Goal: Check status: Check status

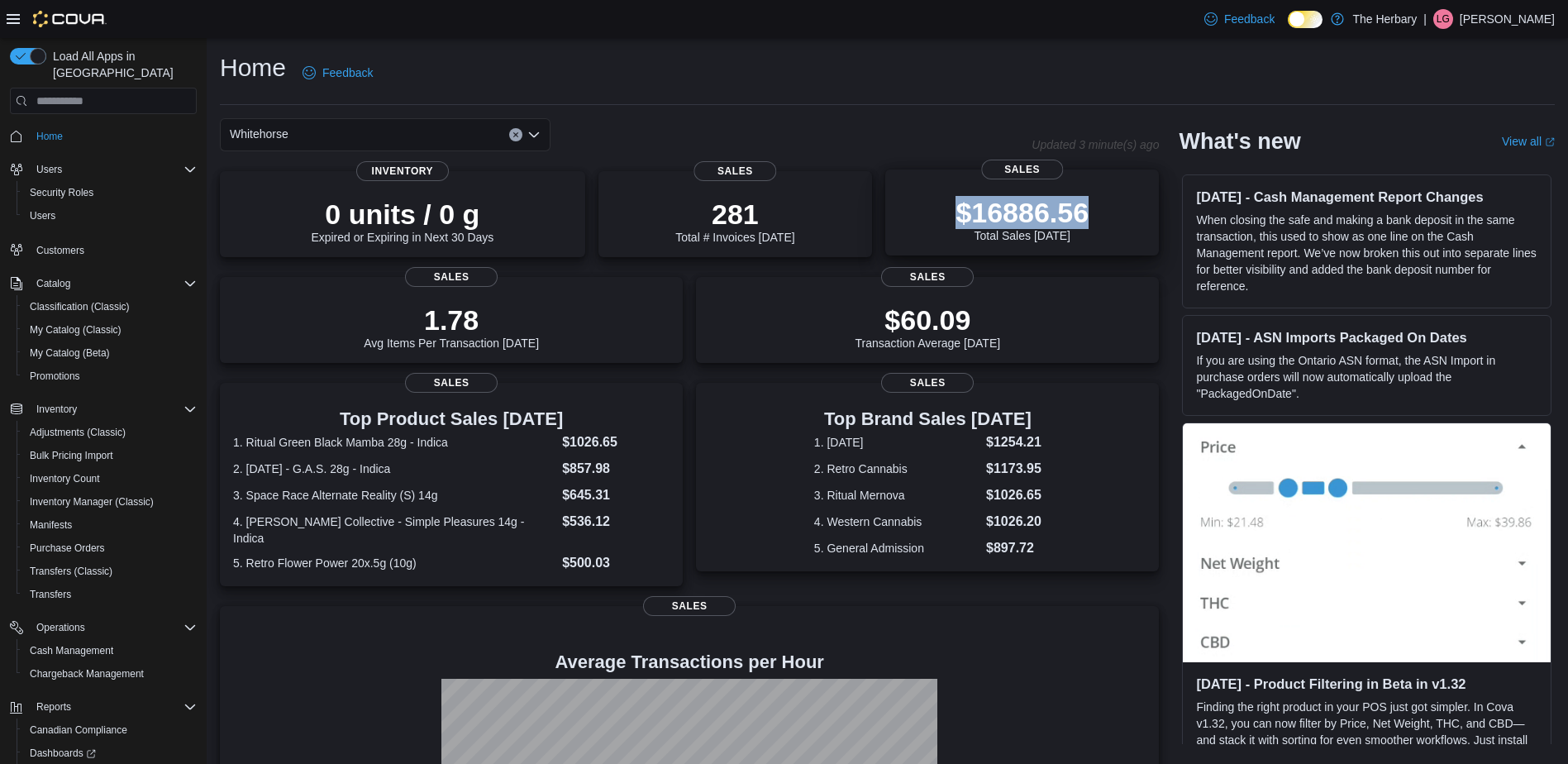
drag, startPoint x: 1106, startPoint y: 209, endPoint x: 966, endPoint y: 216, distance: 140.2
click at [966, 216] on div "$16886.56 Total Sales Today" at bounding box center [1022, 215] width 247 height 53
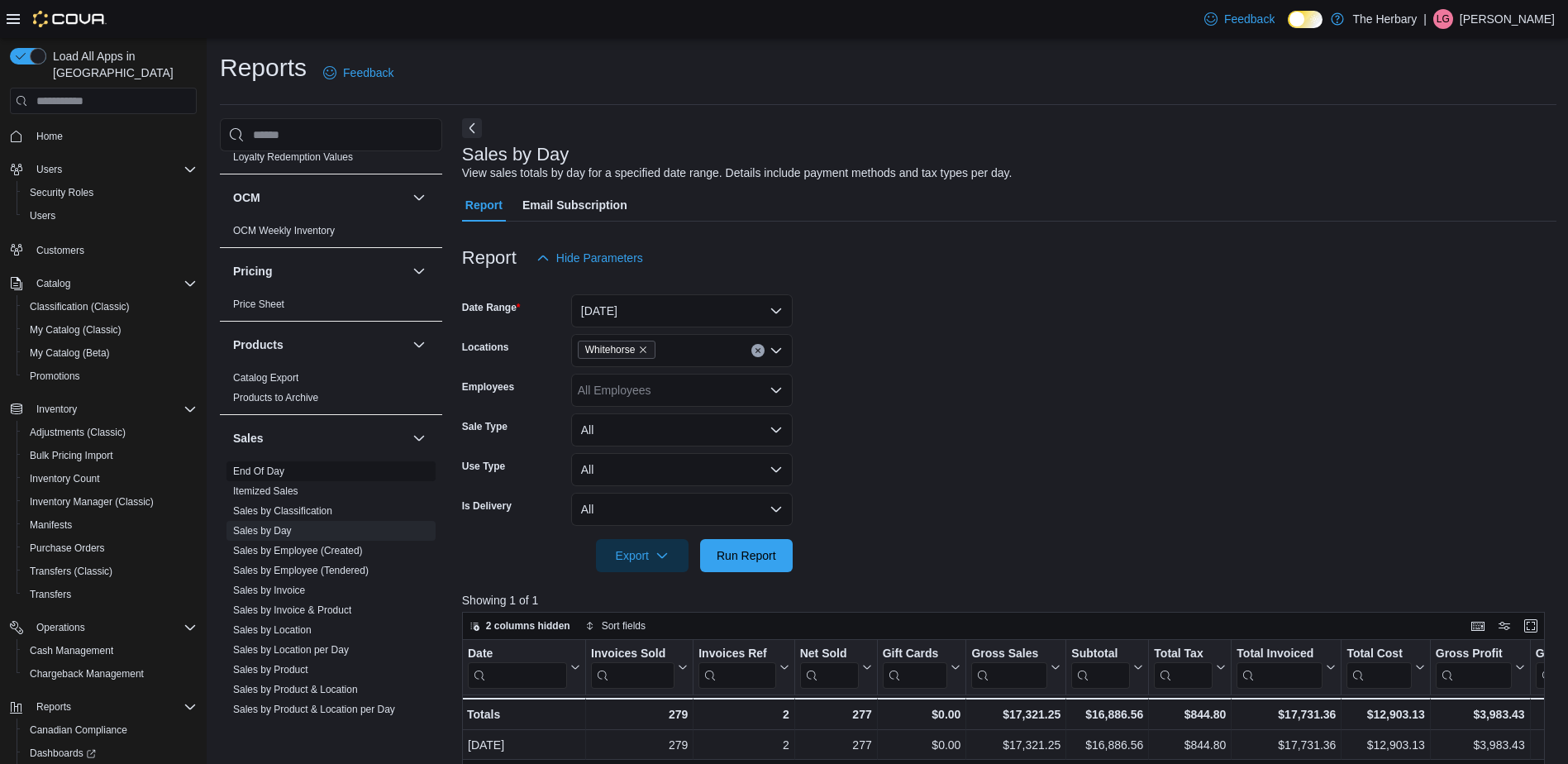
scroll to position [989, 0]
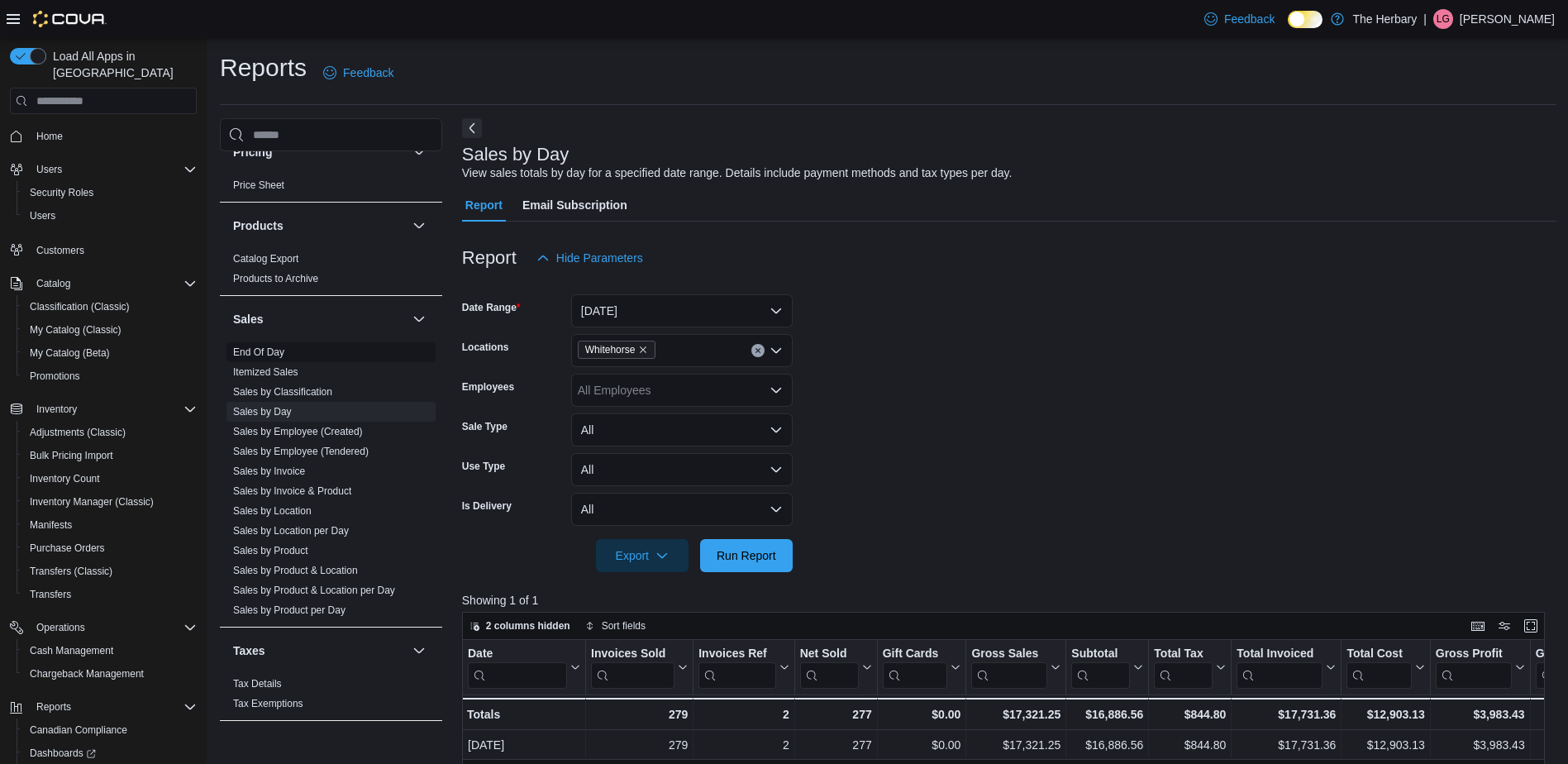
click at [257, 347] on link "End Of Day" at bounding box center [259, 352] width 51 height 11
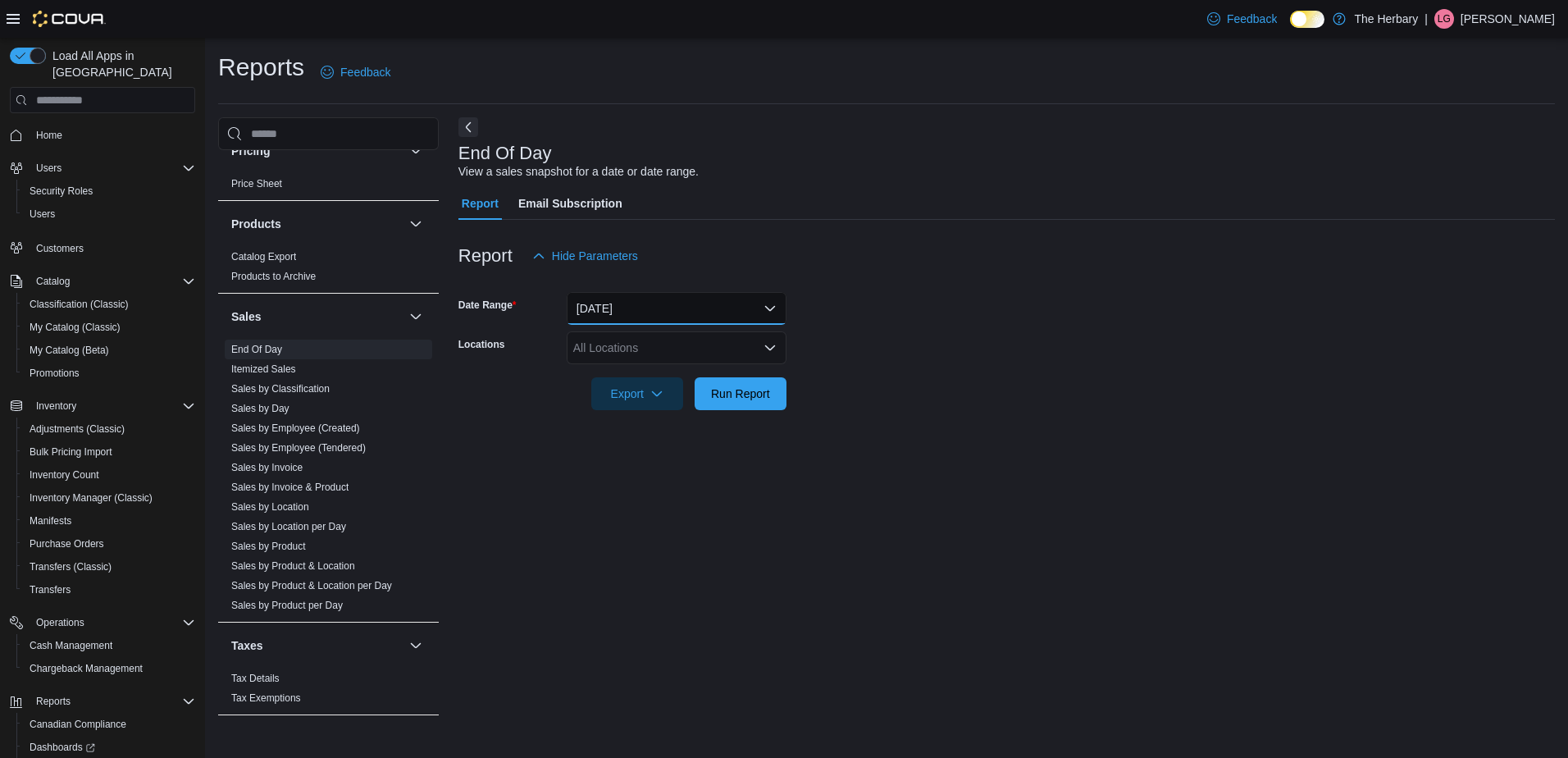
click at [777, 306] on button "Today" at bounding box center [676, 308] width 220 height 33
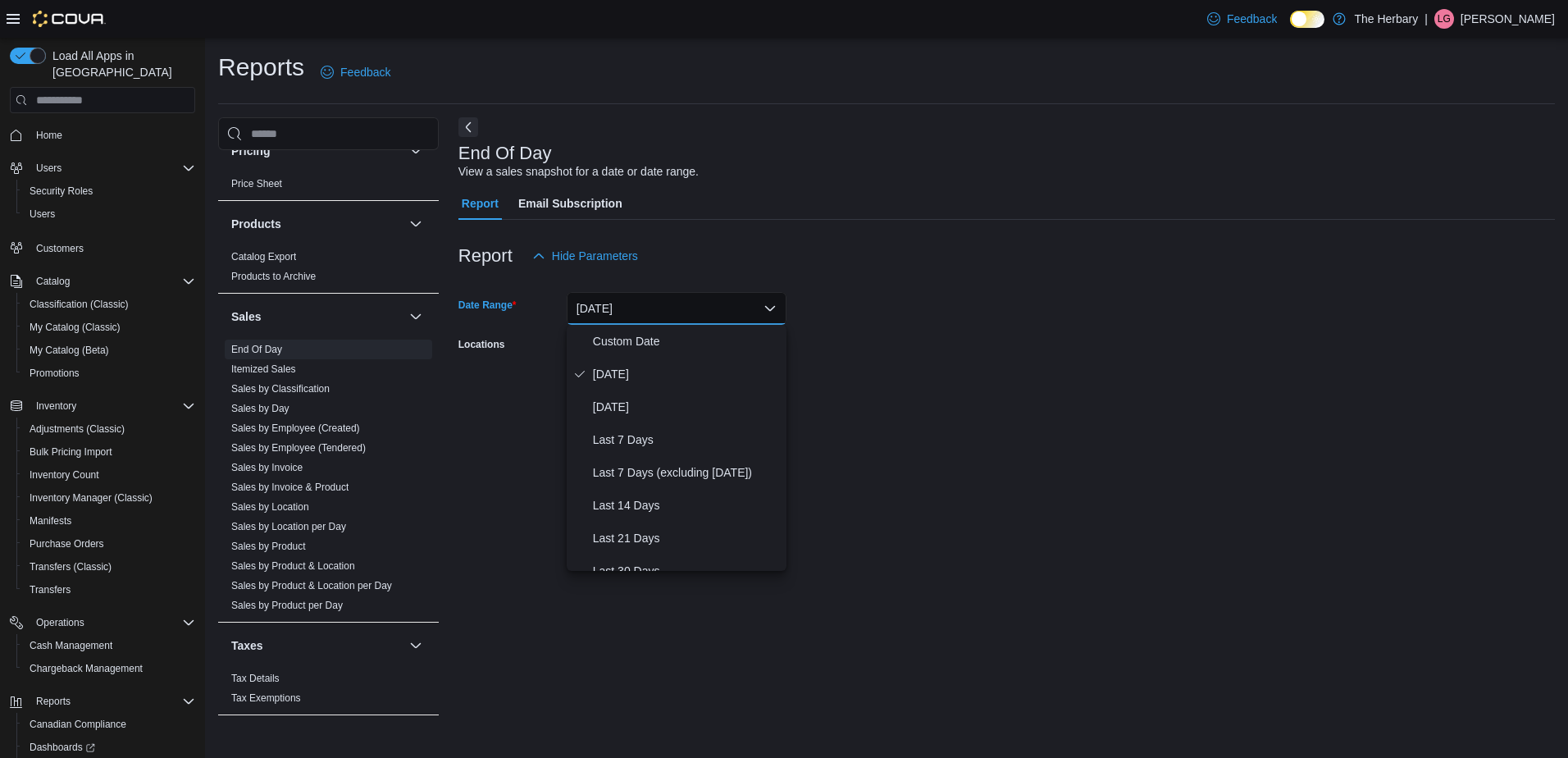
click at [777, 306] on button "Today" at bounding box center [676, 308] width 220 height 33
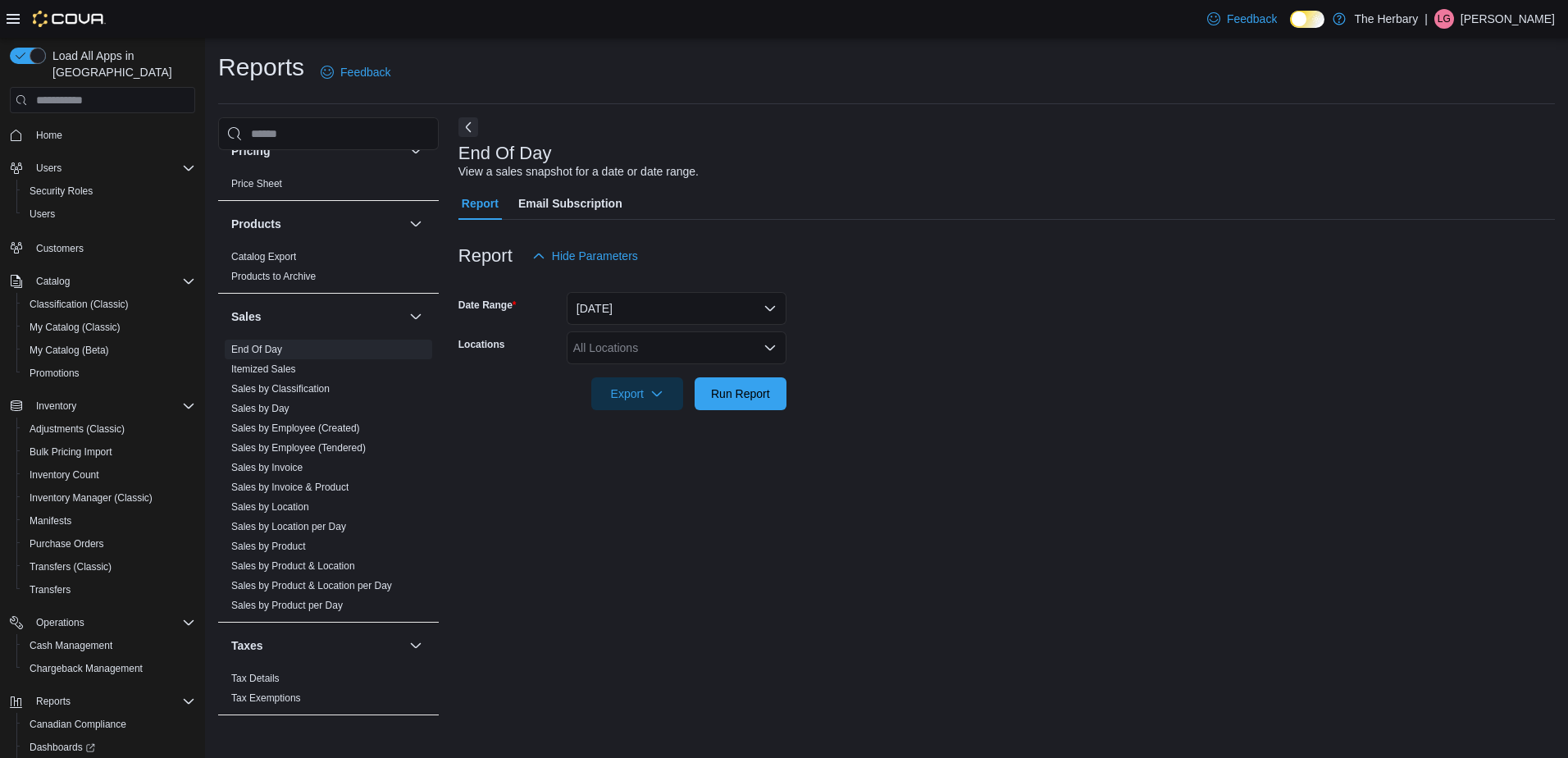
click at [773, 348] on icon "Open list of options" at bounding box center [770, 348] width 10 height 5
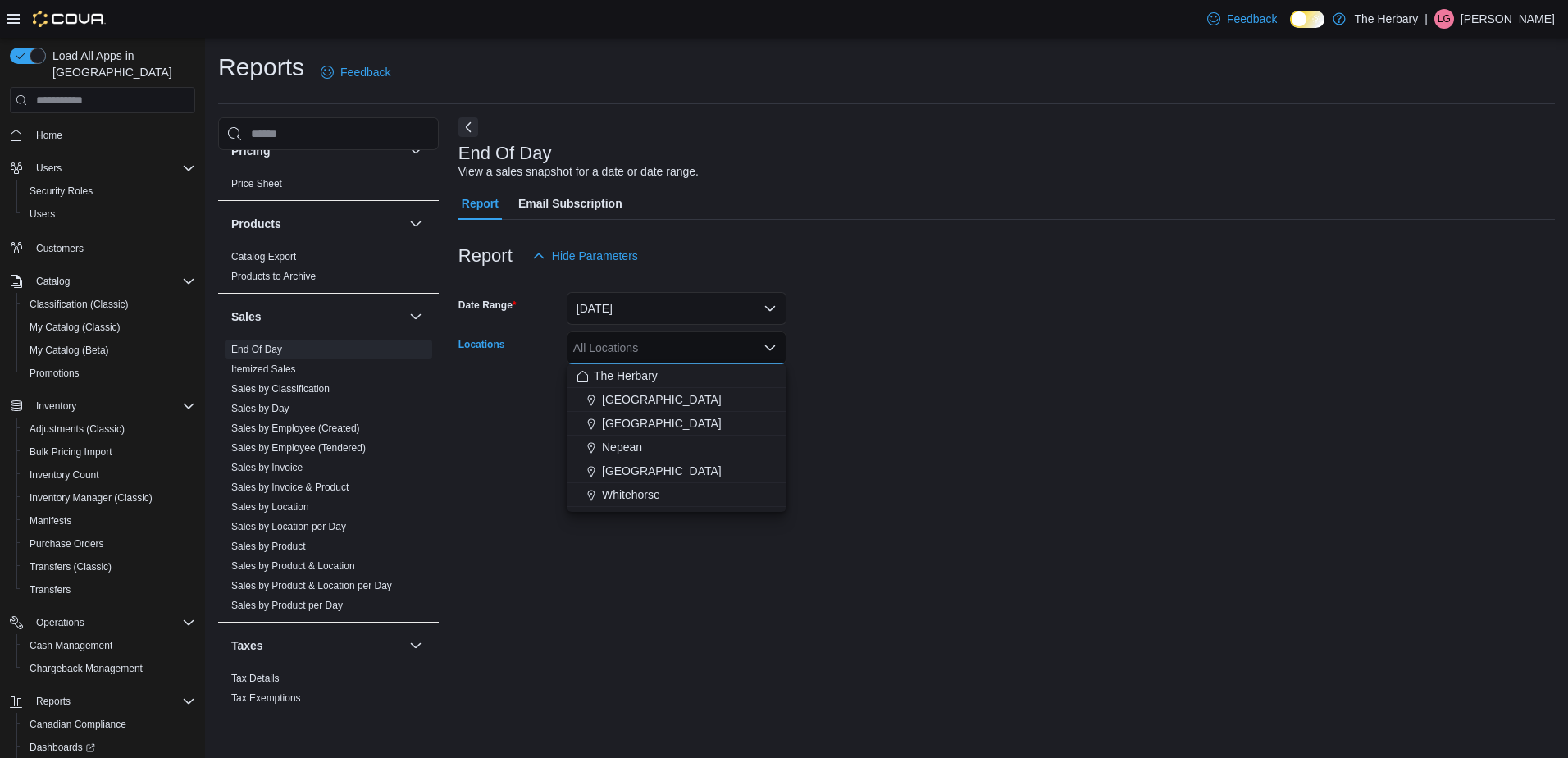
click at [648, 491] on span "Whitehorse" at bounding box center [631, 495] width 58 height 17
click at [878, 378] on div at bounding box center [1006, 371] width 1097 height 13
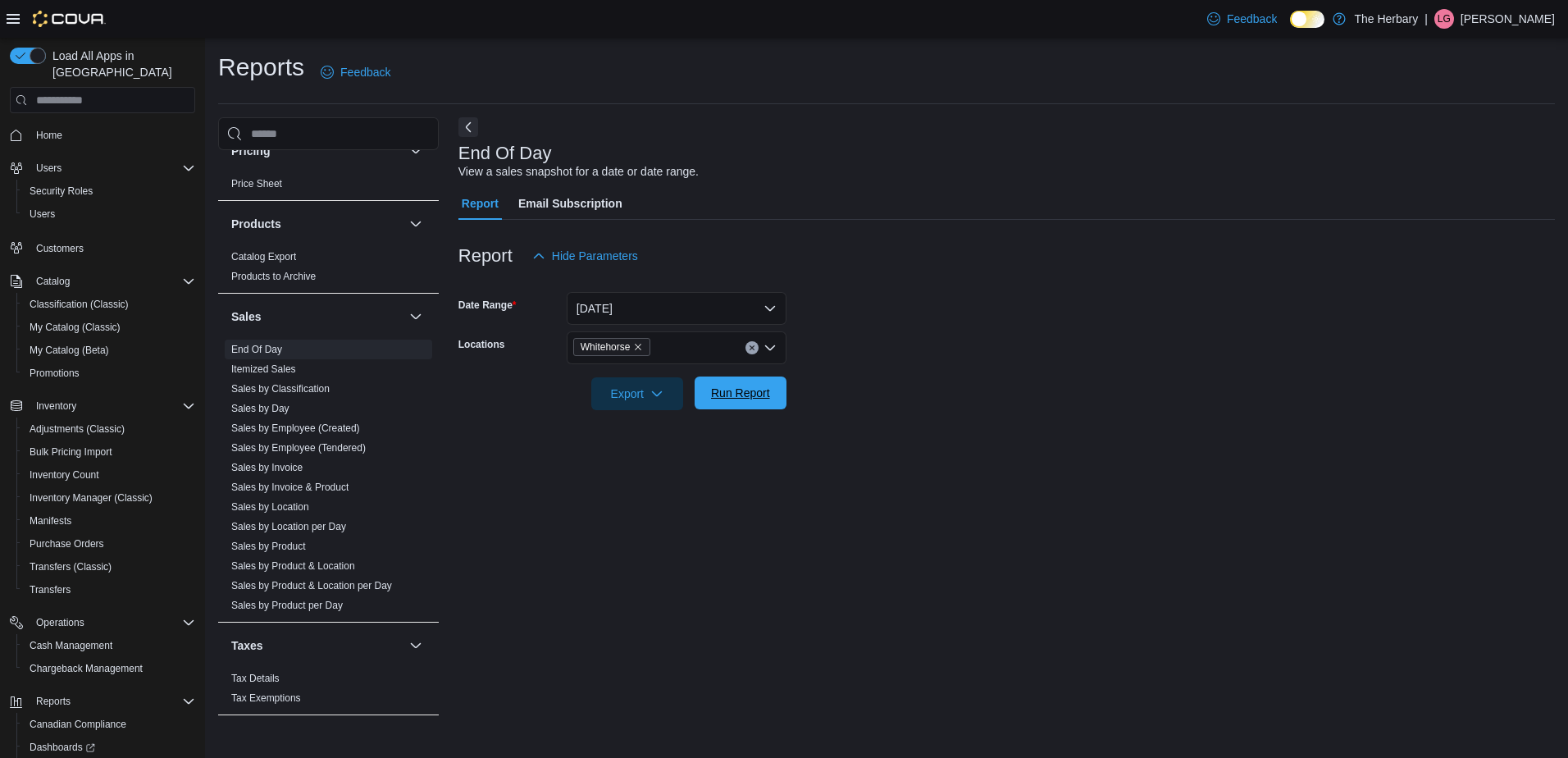
click at [757, 390] on span "Run Report" at bounding box center [740, 394] width 59 height 17
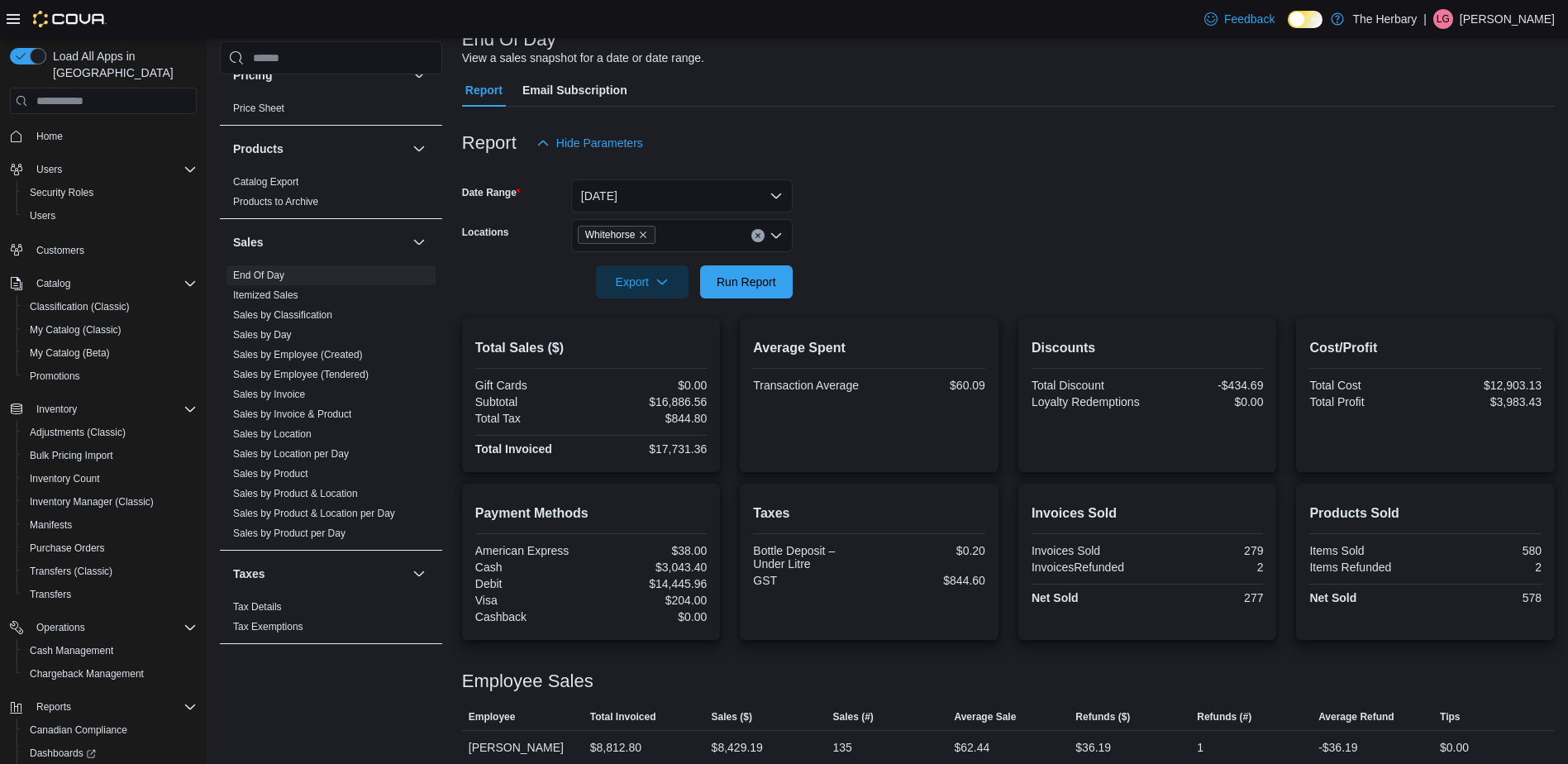
scroll to position [193, 0]
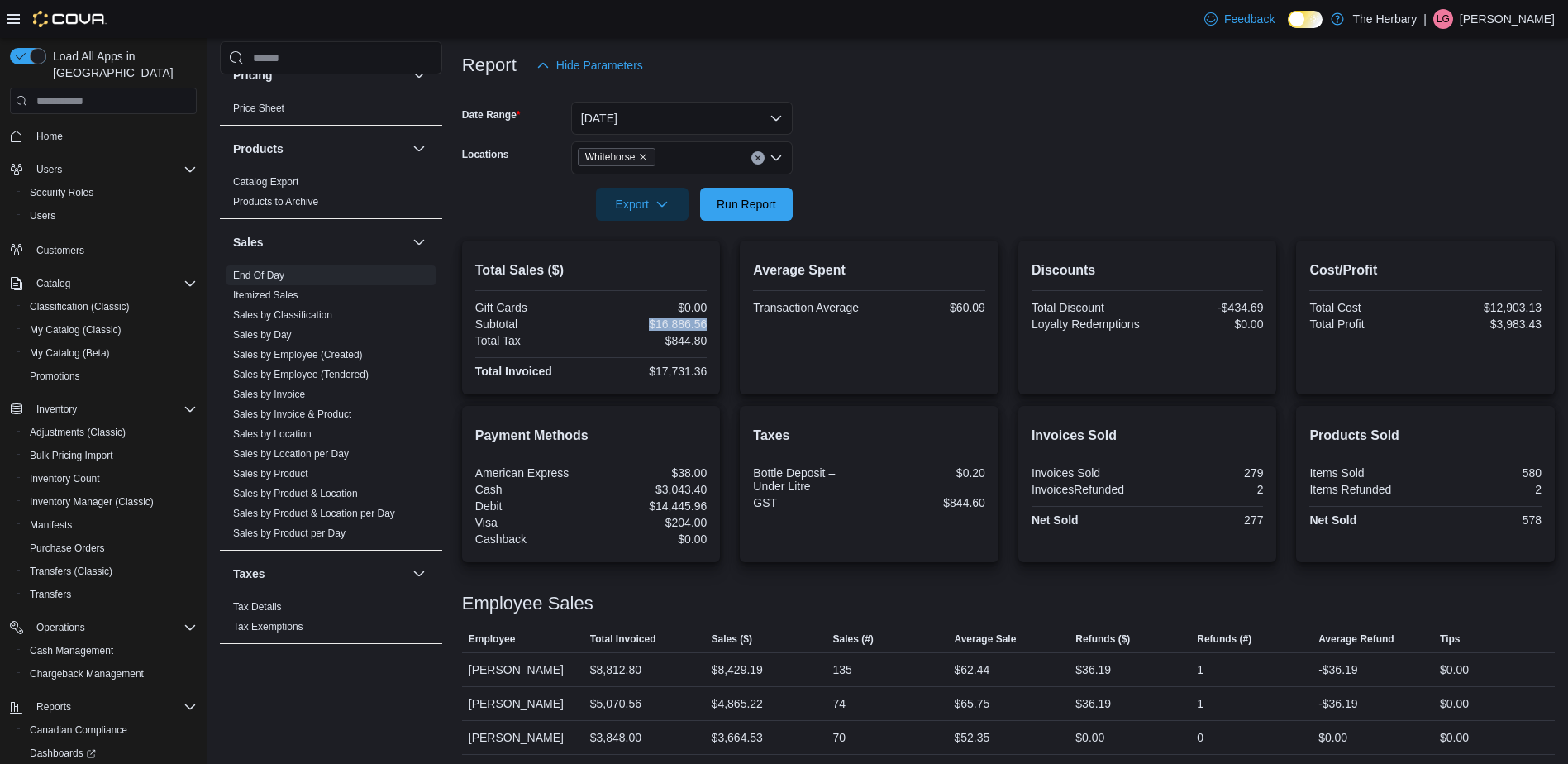
drag, startPoint x: 713, startPoint y: 322, endPoint x: 650, endPoint y: 326, distance: 63.1
click at [650, 326] on div "Total Sales ($) Gift Cards $0.00 Subtotal $16,886.56 Total Tax $844.80 Total In…" at bounding box center [591, 317] width 259 height 154
copy div "$16,886.56"
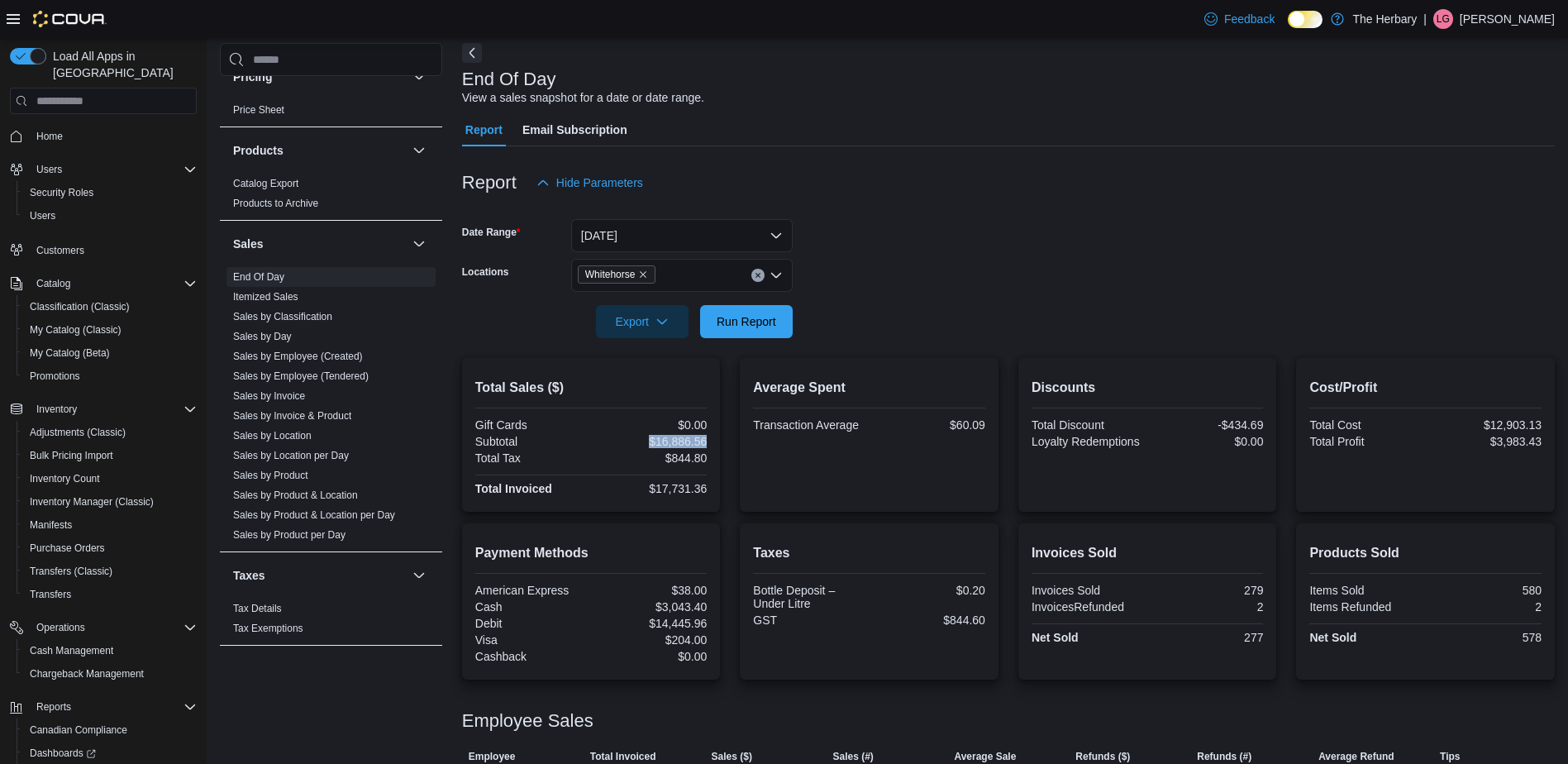
scroll to position [0, 0]
